Goal: Find specific page/section: Find specific page/section

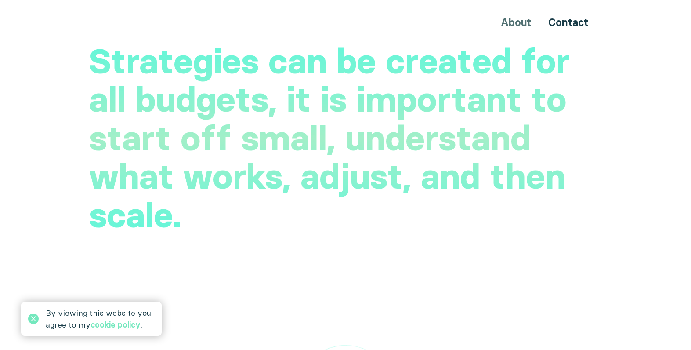
scroll to position [2321, 0]
click at [514, 22] on div "About Contact" at bounding box center [345, 22] width 527 height 16
click at [564, 23] on link "Contact" at bounding box center [568, 22] width 40 height 13
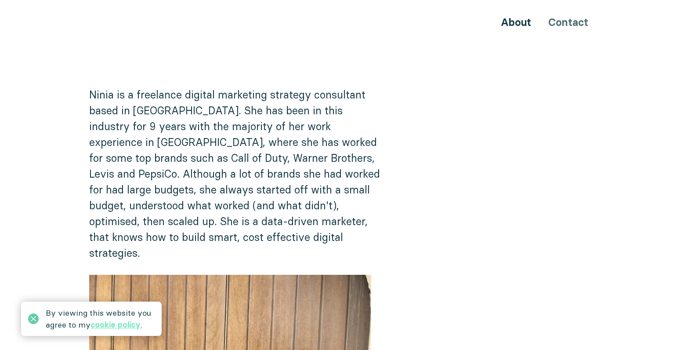
click at [31, 317] on icon at bounding box center [33, 318] width 11 height 11
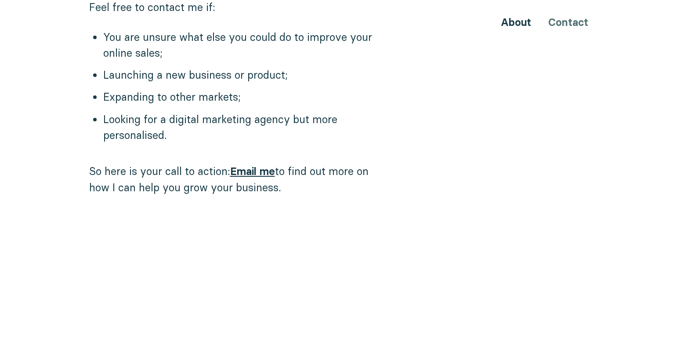
scroll to position [955, 0]
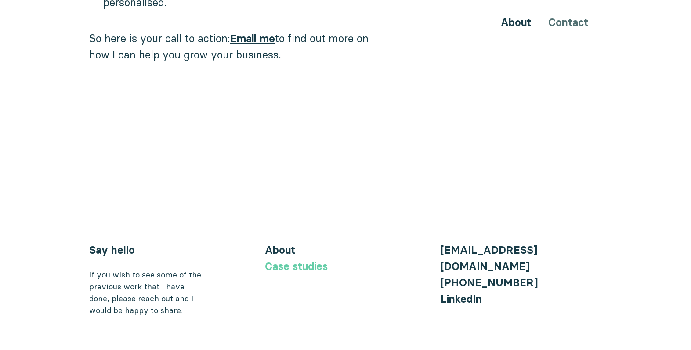
click at [311, 260] on link "Case studies" at bounding box center [296, 266] width 63 height 13
click at [301, 260] on link "Case studies" at bounding box center [296, 266] width 63 height 13
click at [270, 243] on link "About" at bounding box center [280, 249] width 30 height 13
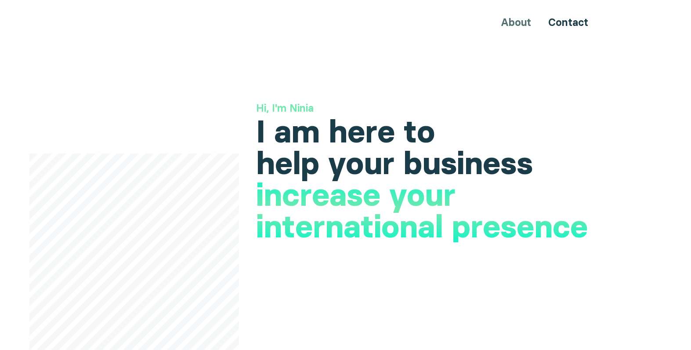
click at [520, 22] on div "About Contact" at bounding box center [345, 22] width 527 height 16
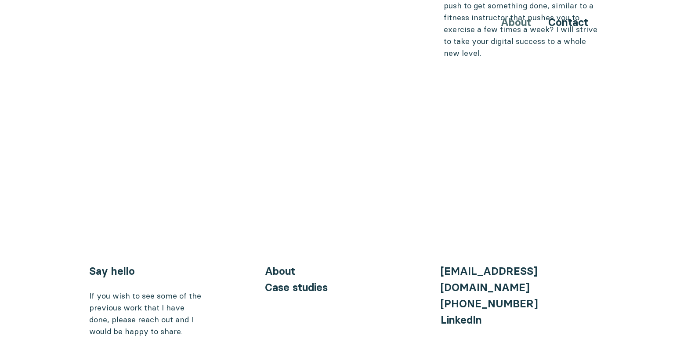
scroll to position [3557, 0]
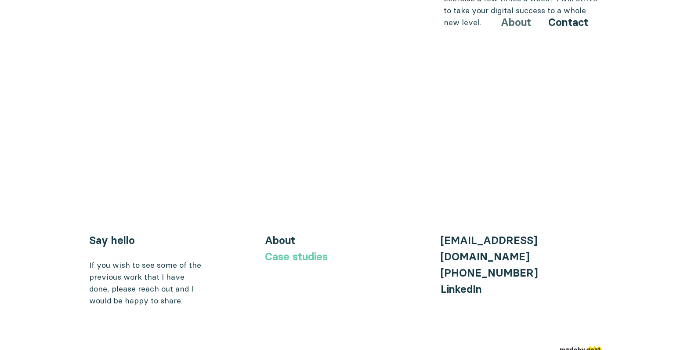
click at [305, 250] on link "Case studies" at bounding box center [296, 256] width 63 height 13
click at [281, 234] on link "About" at bounding box center [280, 240] width 30 height 13
